Goal: Find specific page/section: Find specific page/section

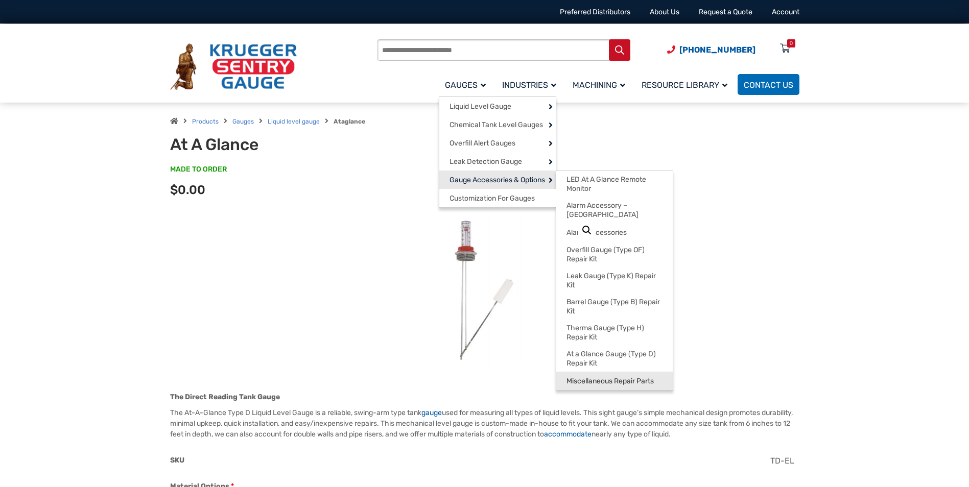
click at [639, 377] on span "Miscellaneous Repair Parts" at bounding box center [610, 381] width 87 height 9
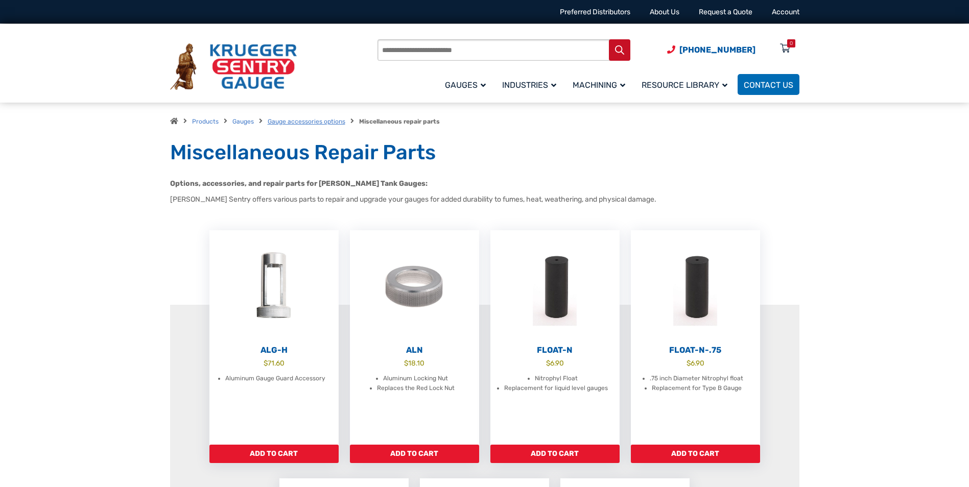
click at [301, 122] on link "Gauge accessories options" at bounding box center [307, 121] width 78 height 7
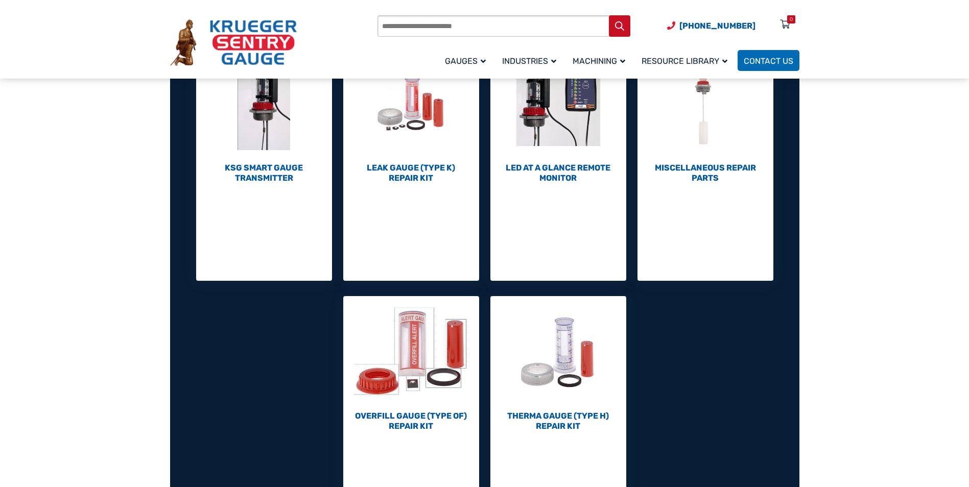
scroll to position [460, 0]
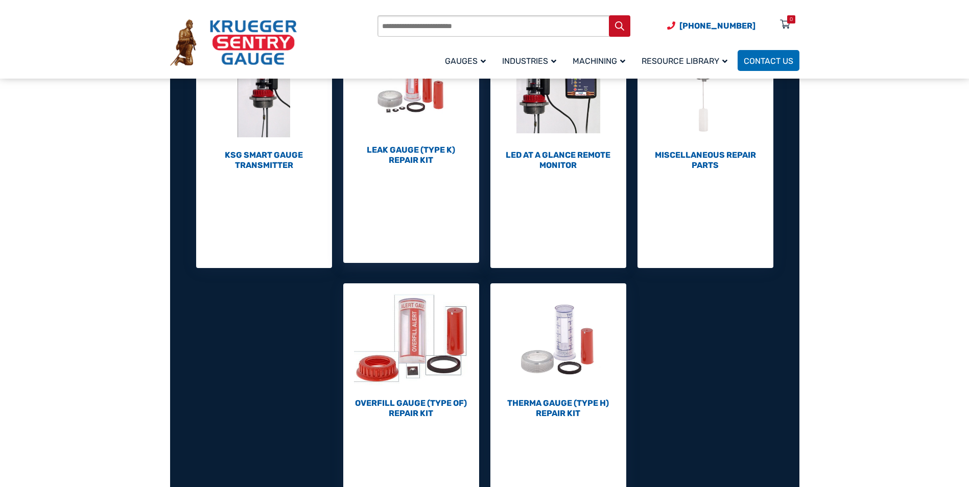
click at [410, 157] on h2 "Leak Gauge (Type K) Repair Kit (10)" at bounding box center [411, 155] width 136 height 20
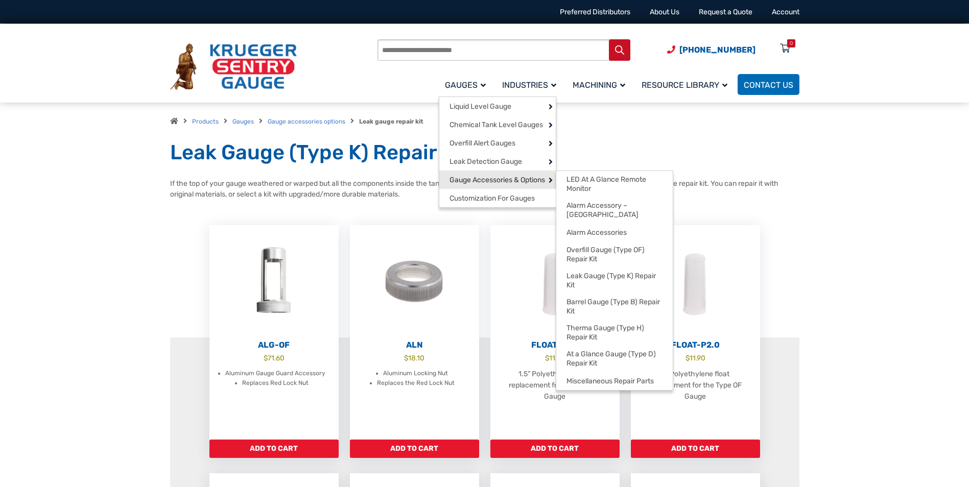
click at [512, 176] on span "Gauge Accessories & Options" at bounding box center [498, 180] width 96 height 9
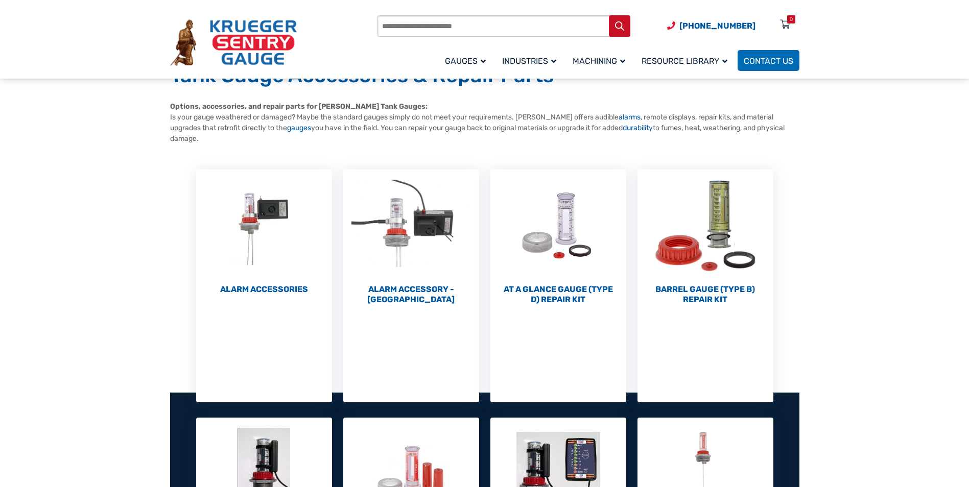
scroll to position [102, 0]
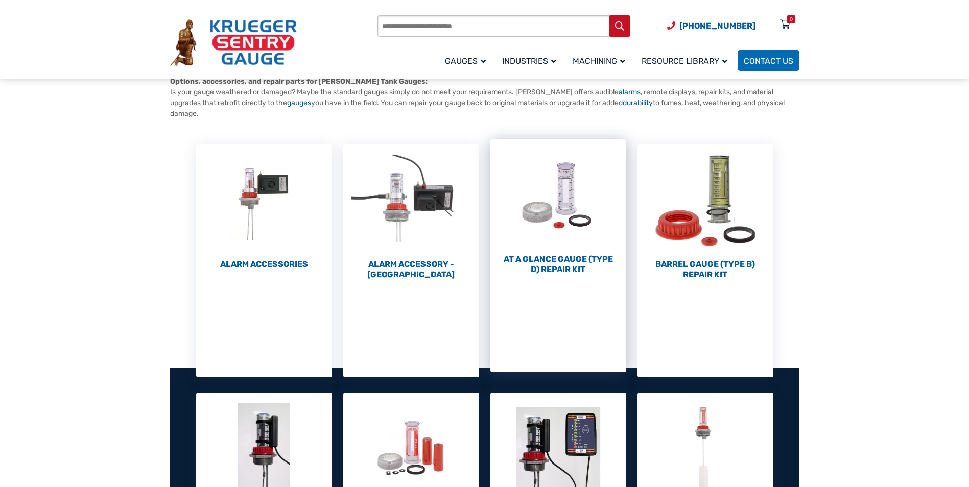
click at [545, 271] on h2 "At a Glance Gauge (Type D) Repair Kit (10)" at bounding box center [558, 264] width 136 height 20
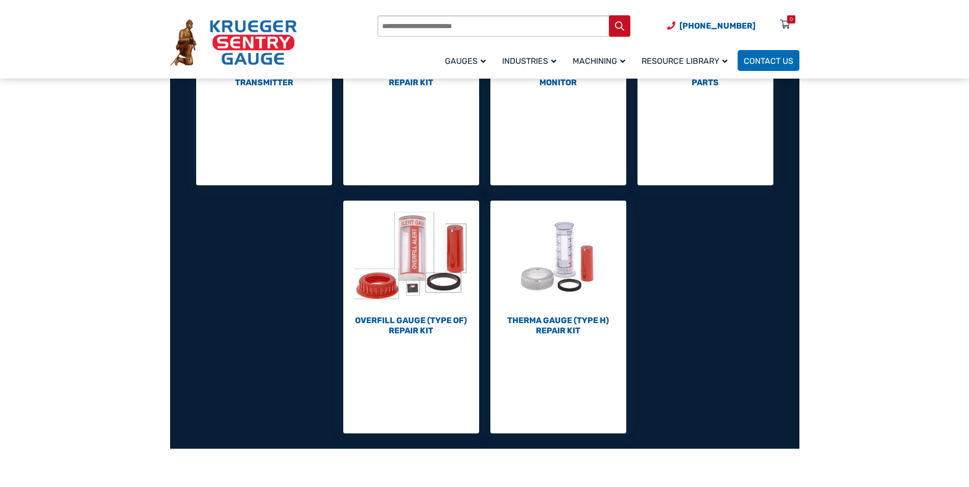
scroll to position [562, 0]
